Goal: Task Accomplishment & Management: Manage account settings

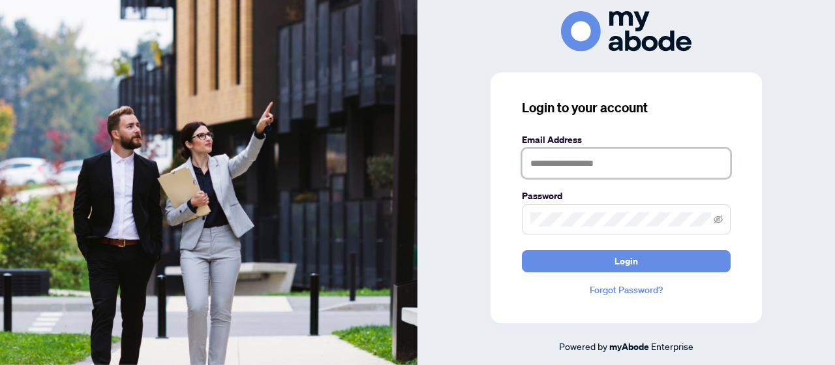
click at [561, 160] on input "text" at bounding box center [626, 163] width 209 height 30
type input "**********"
click at [522, 250] on button "Login" at bounding box center [626, 261] width 209 height 22
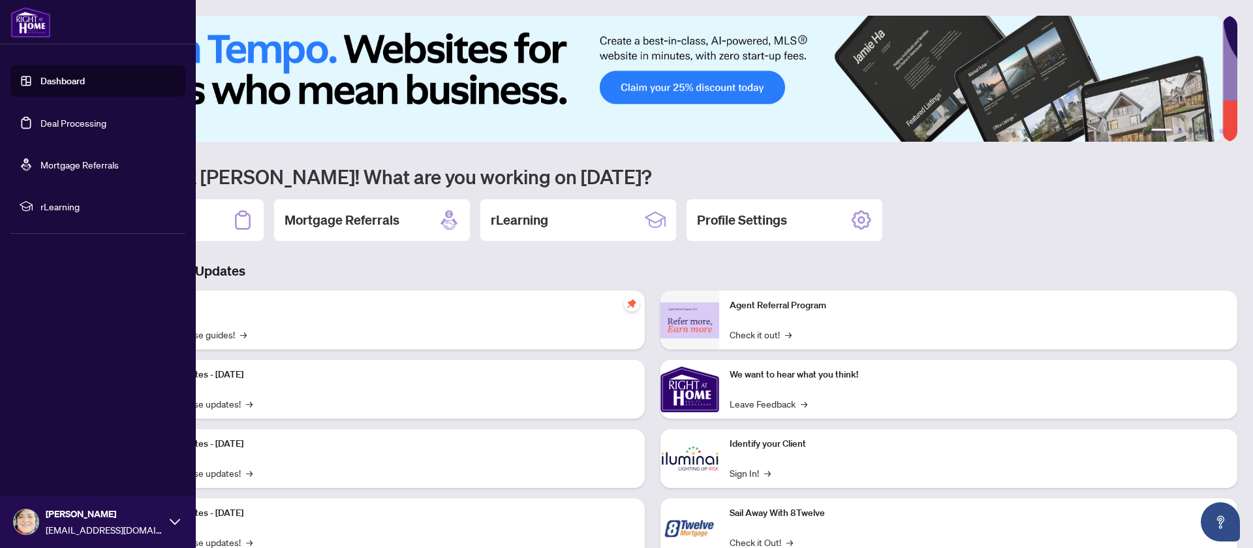
click at [64, 125] on link "Deal Processing" at bounding box center [73, 123] width 66 height 12
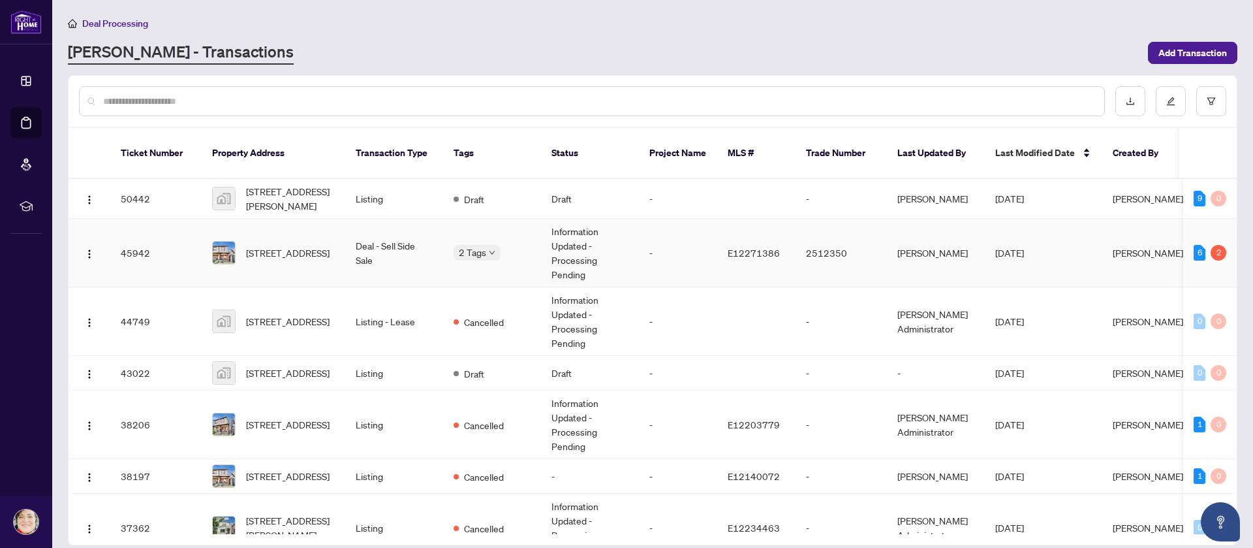
click at [350, 241] on td "Deal - Sell Side Sale" at bounding box center [394, 253] width 98 height 69
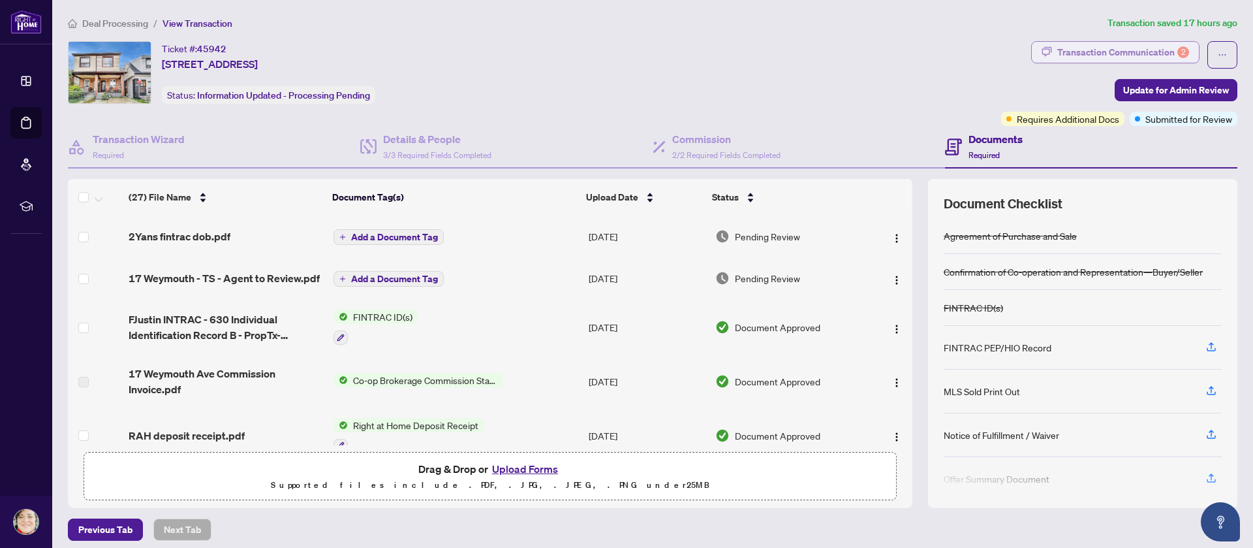
click at [1090, 51] on div "Transaction Communication 2" at bounding box center [1123, 52] width 132 height 21
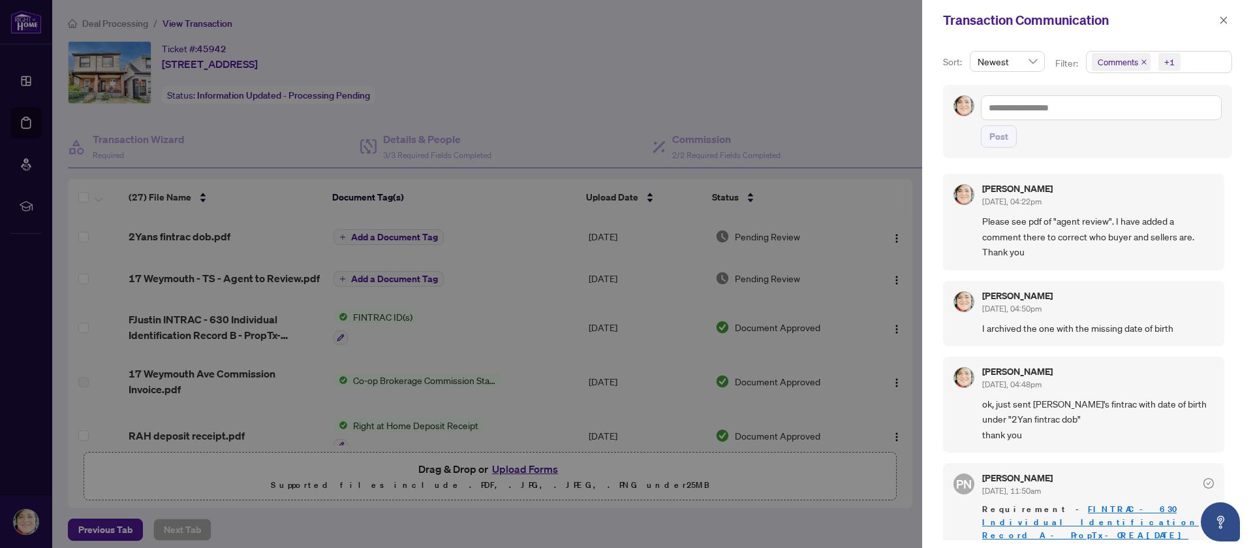
click at [1109, 66] on span "Comments" at bounding box center [1118, 61] width 40 height 13
click at [1109, 97] on span "Select All" at bounding box center [1128, 93] width 48 height 14
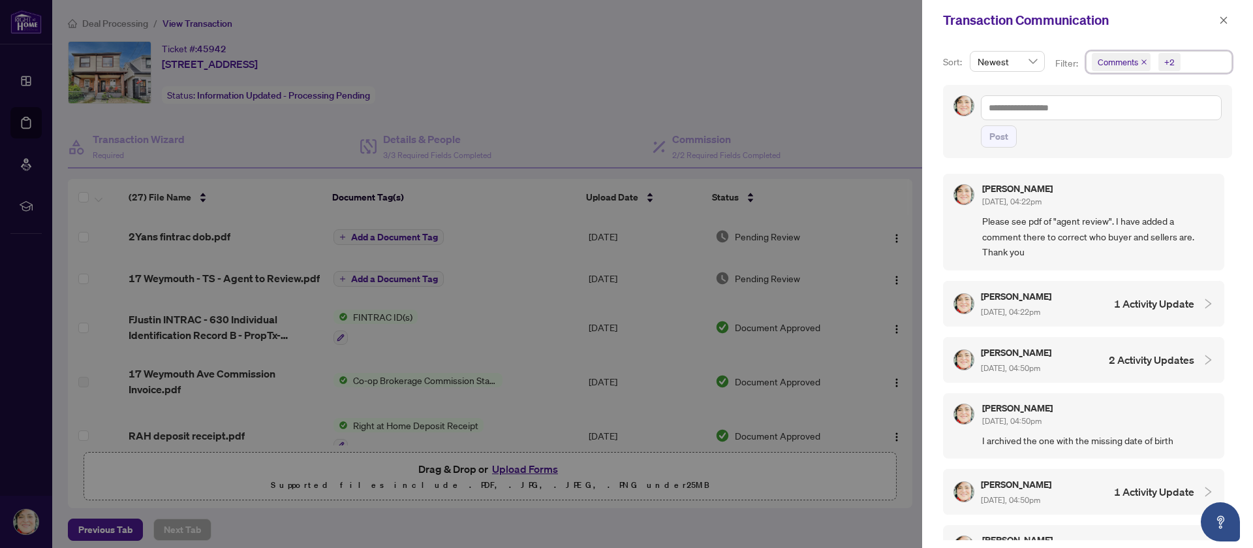
click at [1134, 304] on h4 "1 Activity Update" at bounding box center [1154, 304] width 80 height 16
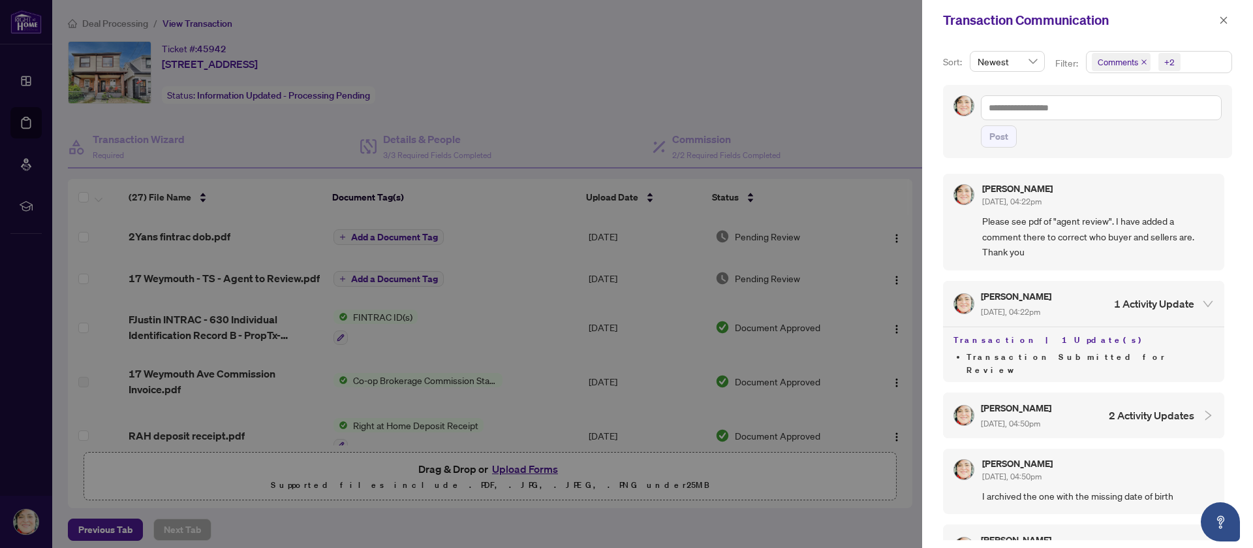
click at [1132, 407] on h4 "2 Activity Updates" at bounding box center [1151, 415] width 85 height 16
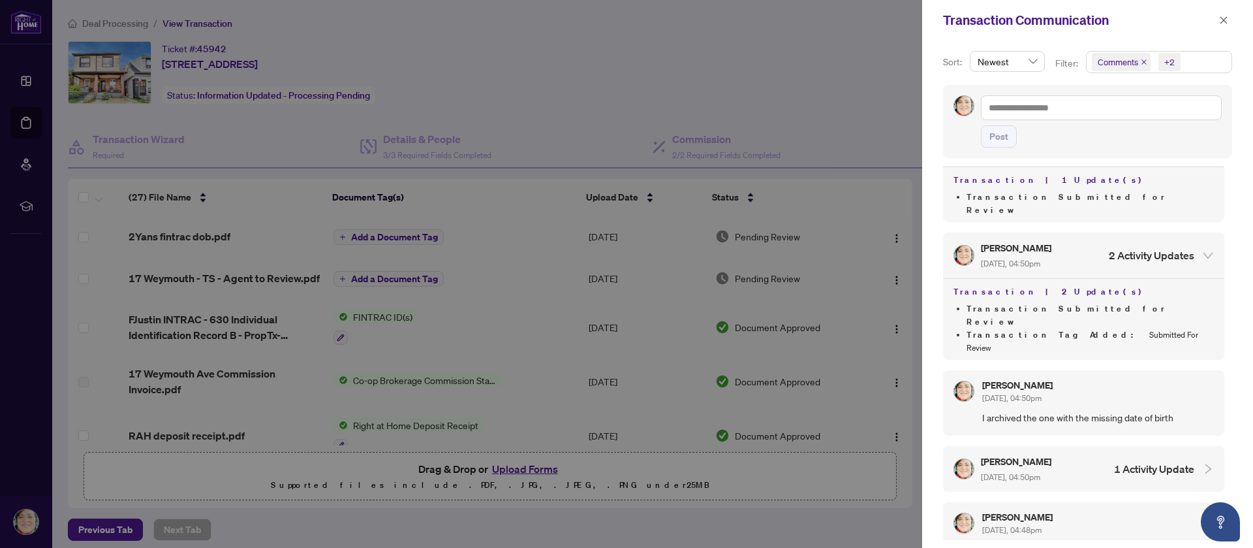
scroll to position [196, 0]
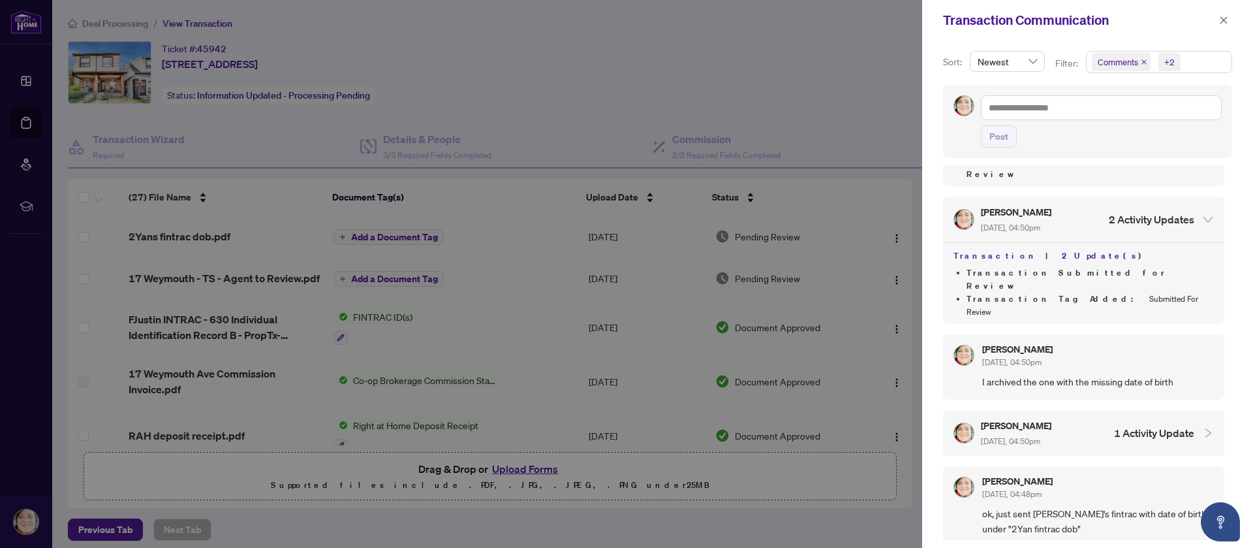
click at [1147, 425] on h4 "1 Activity Update" at bounding box center [1154, 433] width 80 height 16
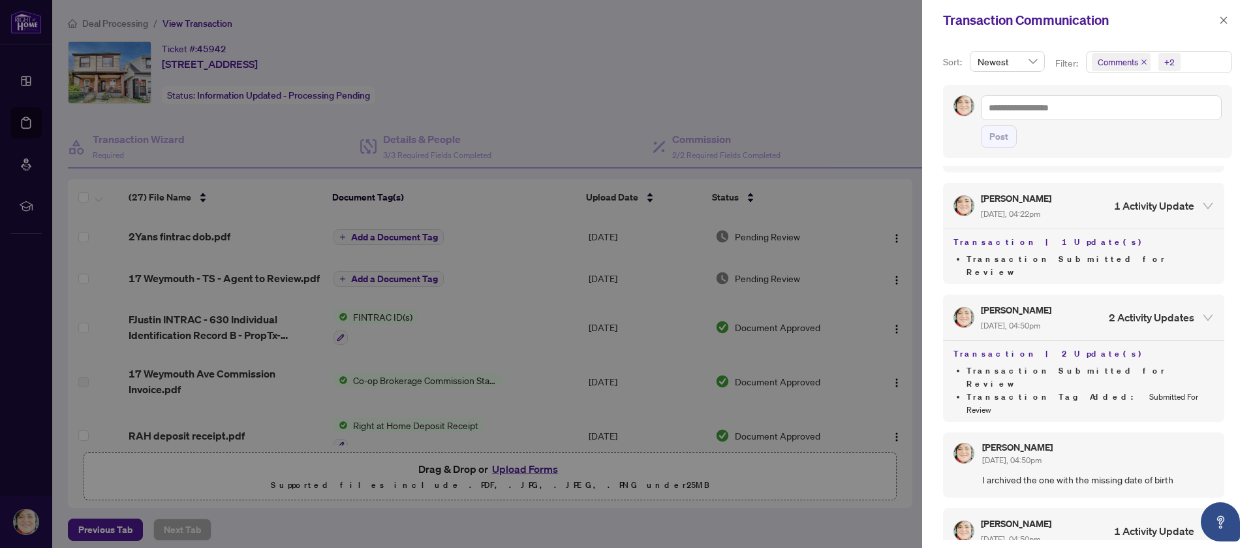
scroll to position [0, 0]
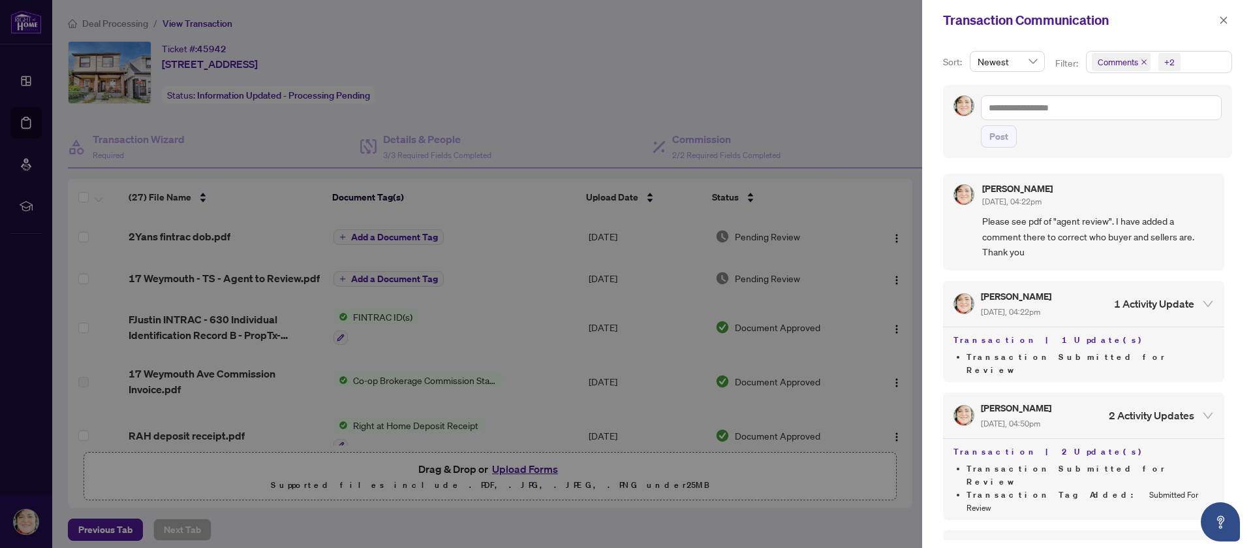
click at [558, 52] on div at bounding box center [626, 274] width 1253 height 548
click at [1227, 23] on icon "close" at bounding box center [1223, 19] width 7 height 7
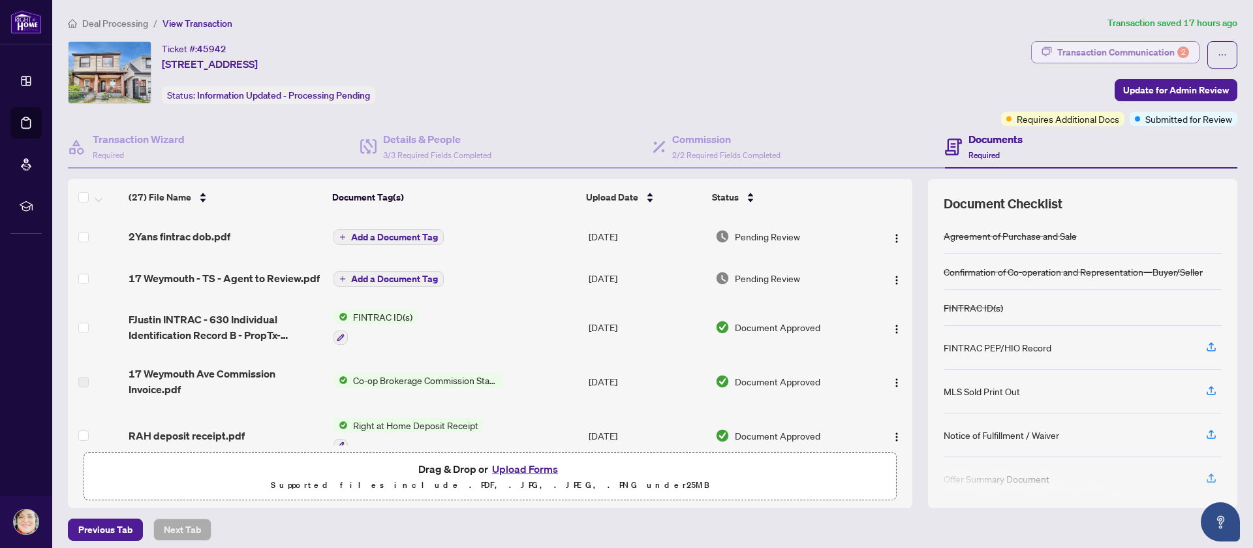
click at [1060, 52] on div "Transaction Communication 2" at bounding box center [1123, 52] width 132 height 21
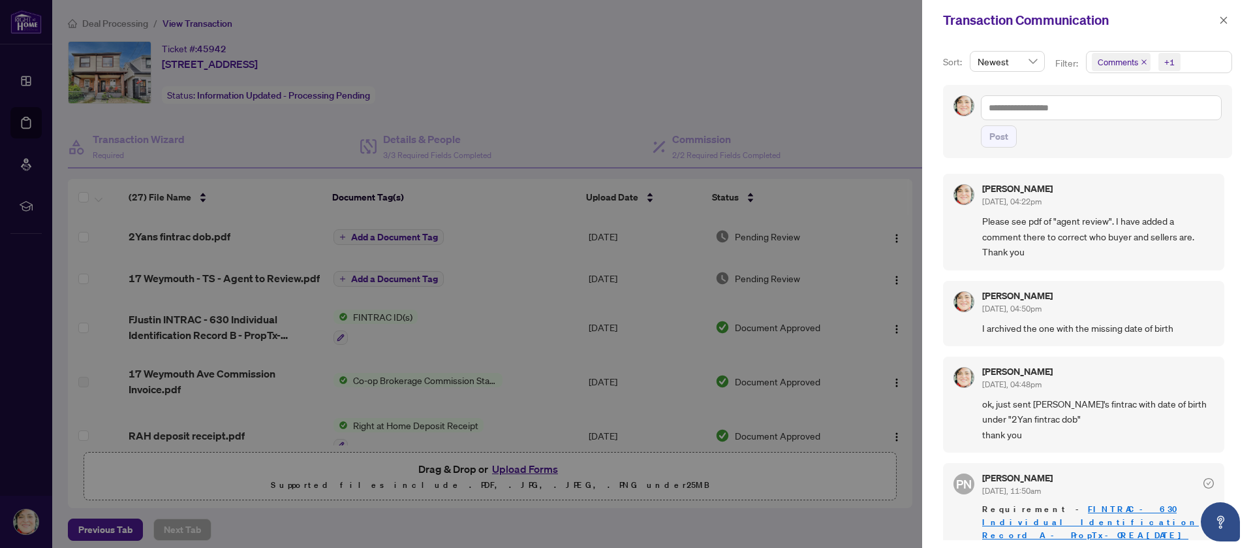
click at [1141, 65] on icon "close" at bounding box center [1144, 62] width 7 height 7
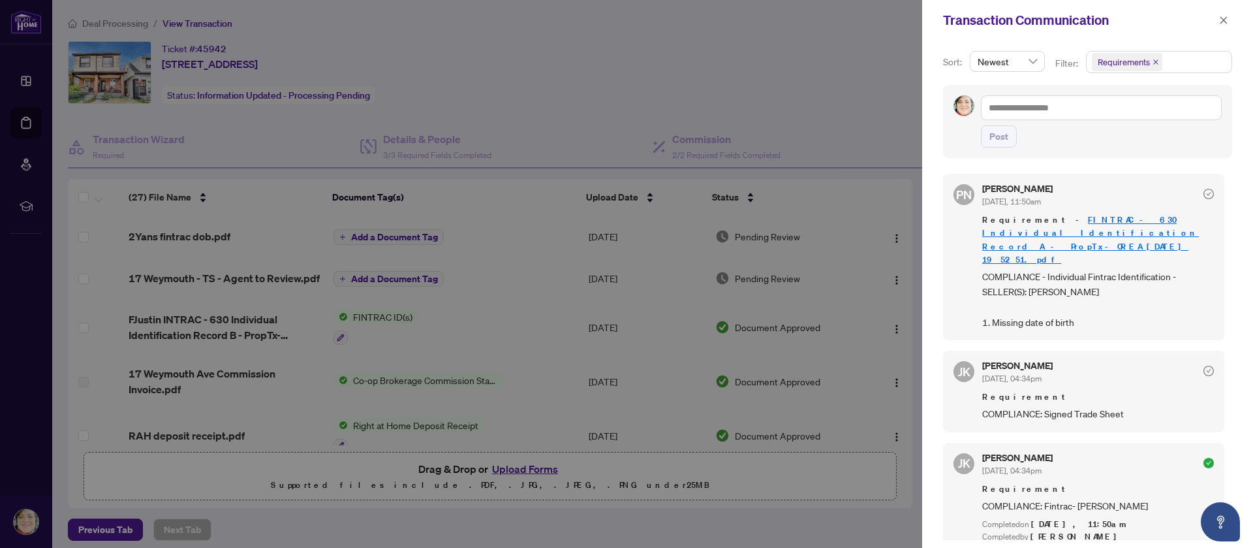
click at [1117, 65] on span "Requirements" at bounding box center [1124, 61] width 52 height 13
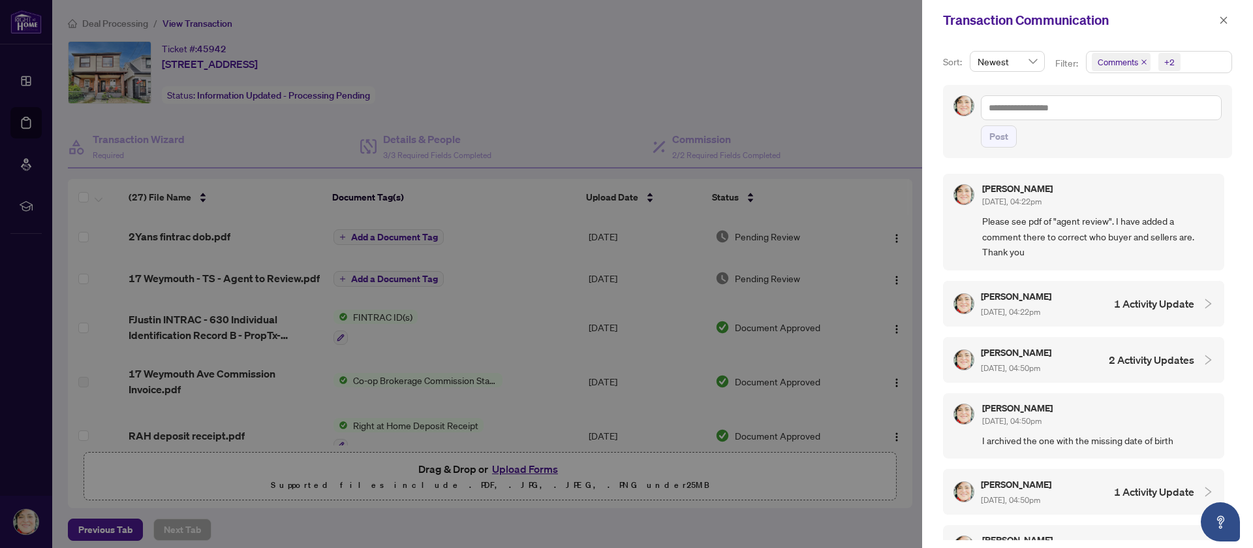
click at [943, 23] on div "Transaction Communication" at bounding box center [1079, 20] width 272 height 20
click at [835, 21] on div at bounding box center [626, 274] width 1253 height 548
click at [1222, 18] on icon "close" at bounding box center [1223, 20] width 9 height 9
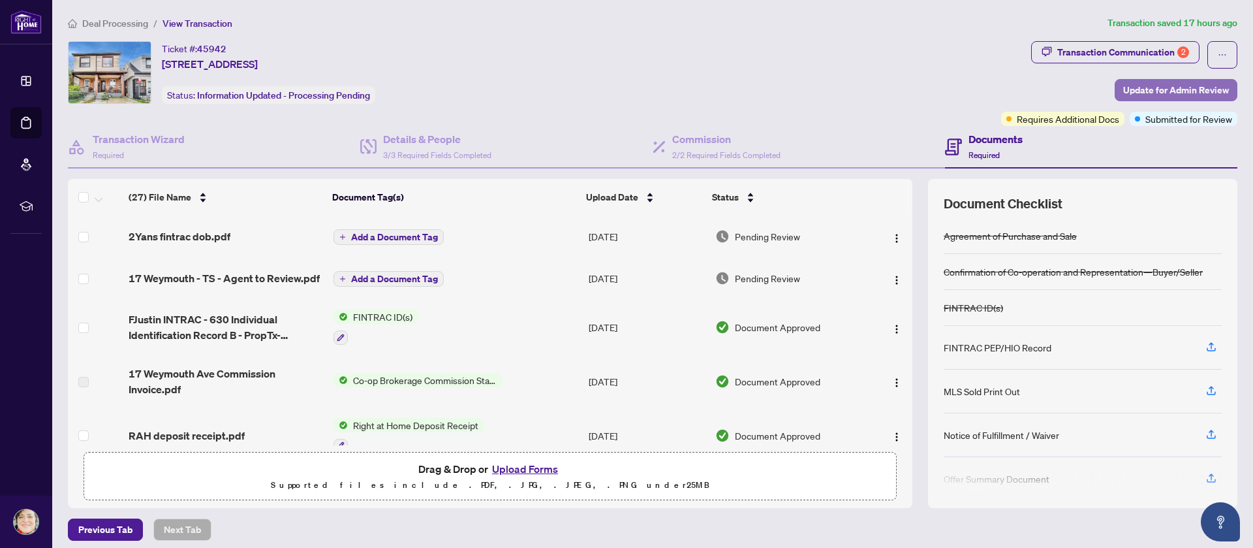
click at [1128, 87] on span "Update for Admin Review" at bounding box center [1176, 90] width 106 height 21
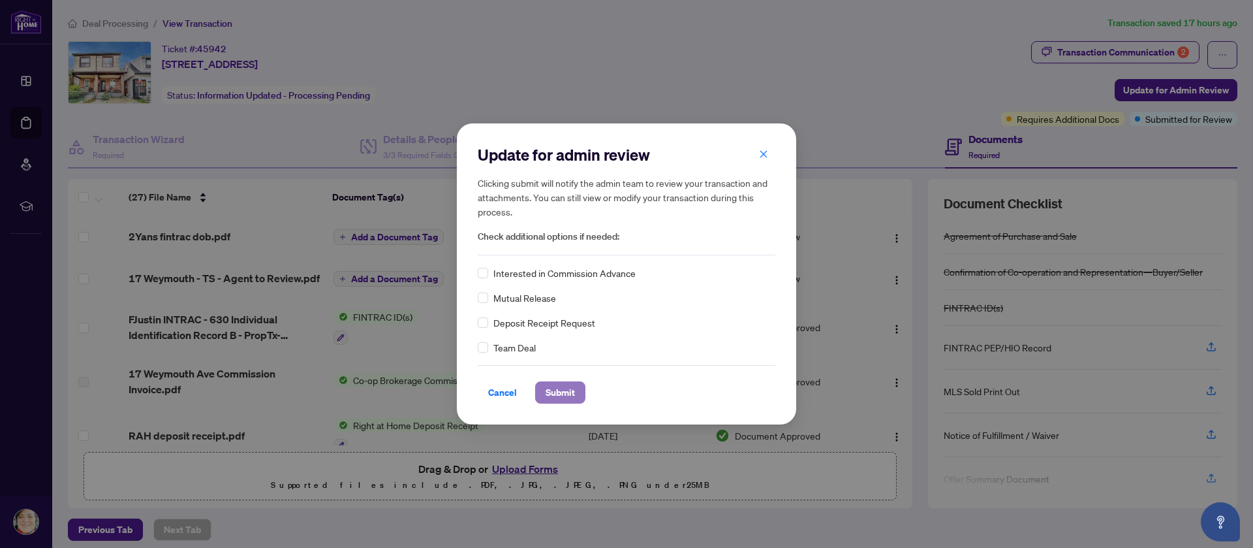
click at [564, 398] on span "Submit" at bounding box center [560, 392] width 29 height 21
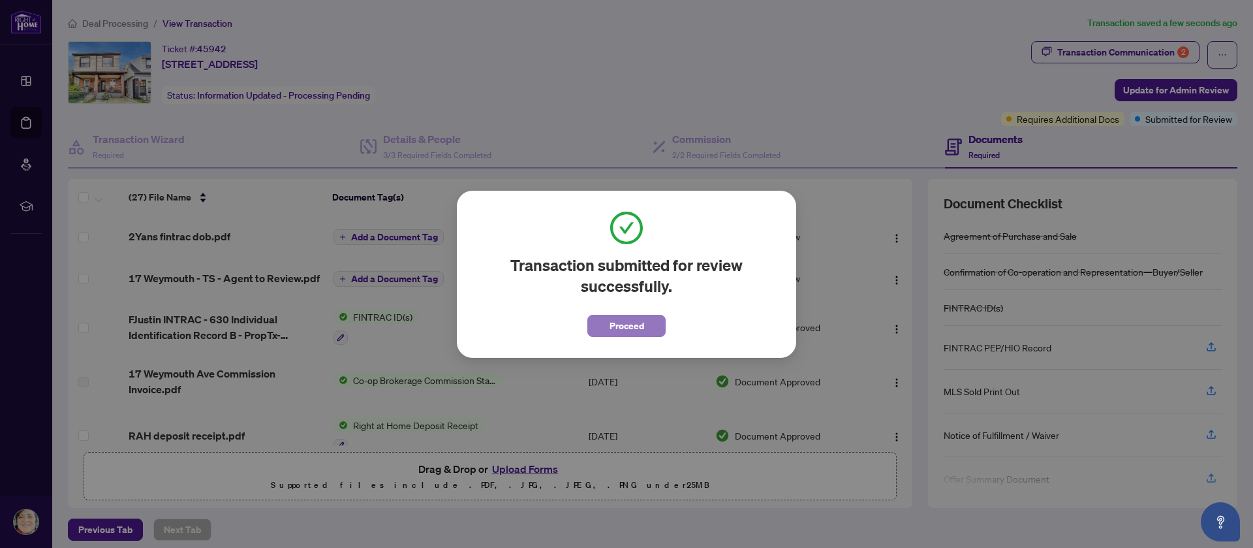
click at [615, 332] on span "Proceed" at bounding box center [627, 325] width 35 height 21
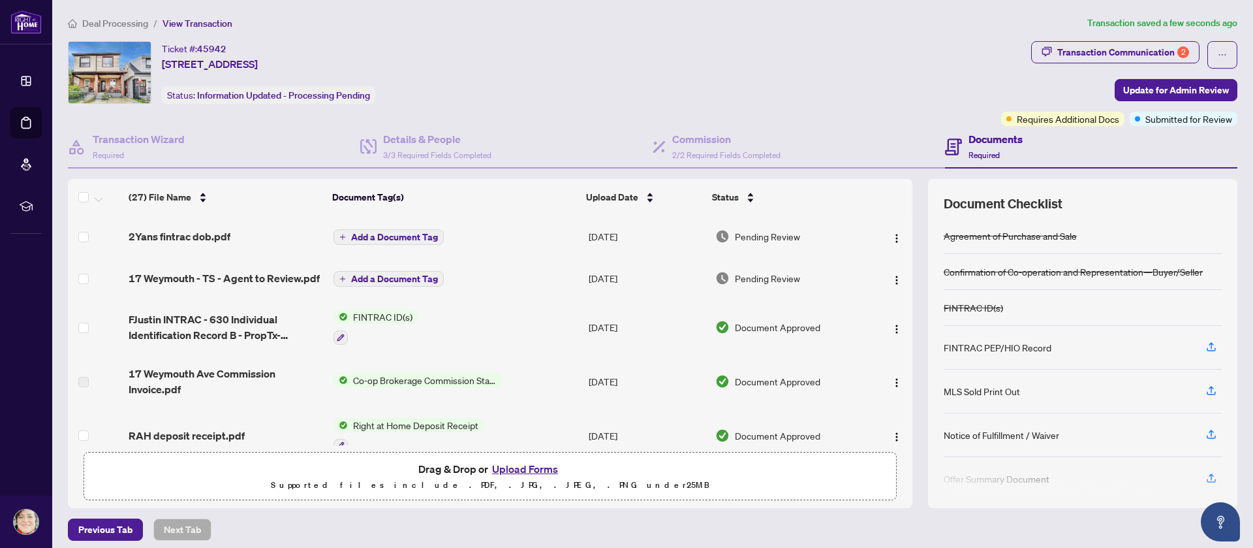
click at [580, 31] on div "Deal Processing / View Transaction Transaction saved a few seconds ago Ticket #…" at bounding box center [653, 278] width 1180 height 525
